Goal: Navigation & Orientation: Find specific page/section

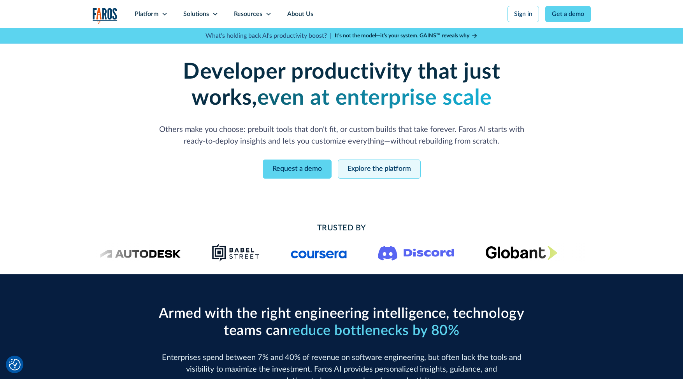
click at [400, 164] on link "Explore the platform" at bounding box center [379, 168] width 83 height 19
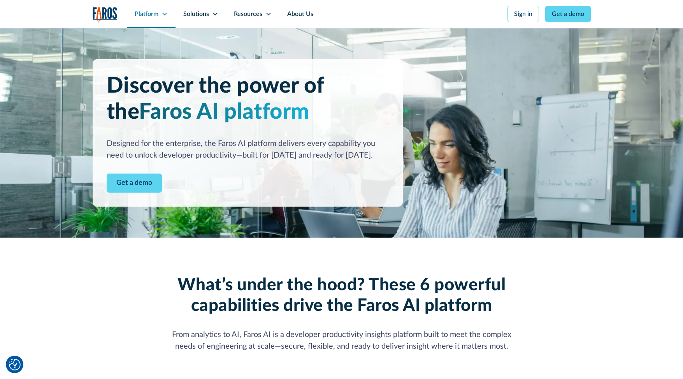
click at [165, 13] on icon at bounding box center [164, 14] width 6 height 6
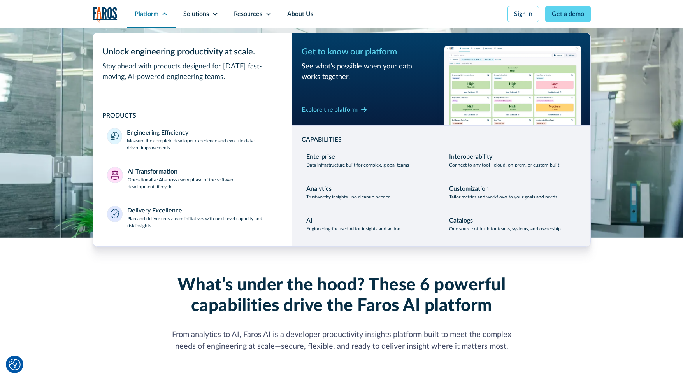
click at [165, 13] on icon at bounding box center [164, 13] width 4 height 3
